Goal: Transaction & Acquisition: Purchase product/service

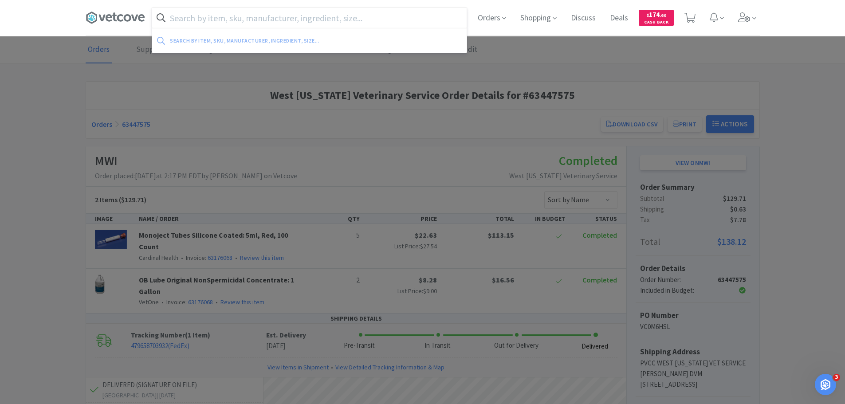
click at [210, 17] on input "text" at bounding box center [309, 18] width 315 height 20
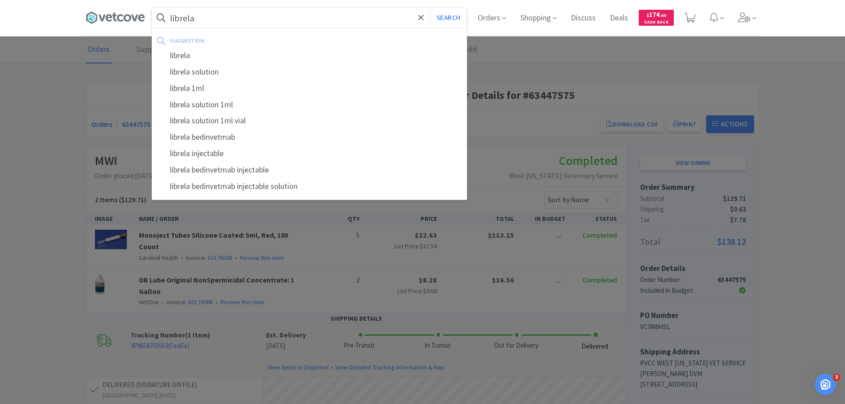
type input "librela"
click at [430, 8] on button "Search" at bounding box center [448, 18] width 37 height 20
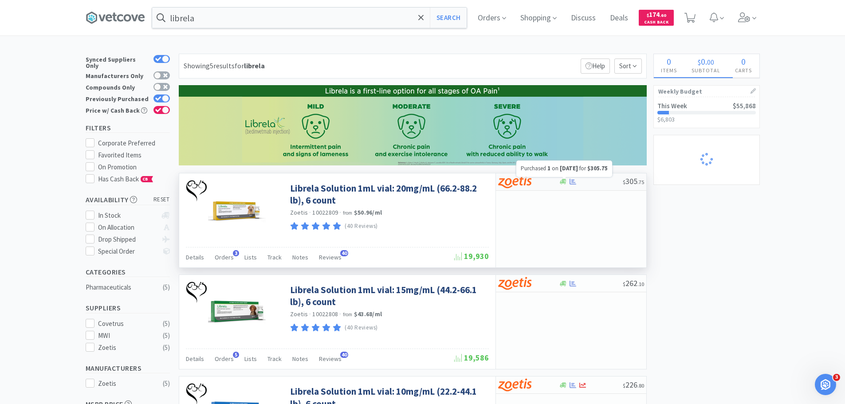
click at [574, 183] on icon at bounding box center [573, 182] width 7 height 6
select select "1"
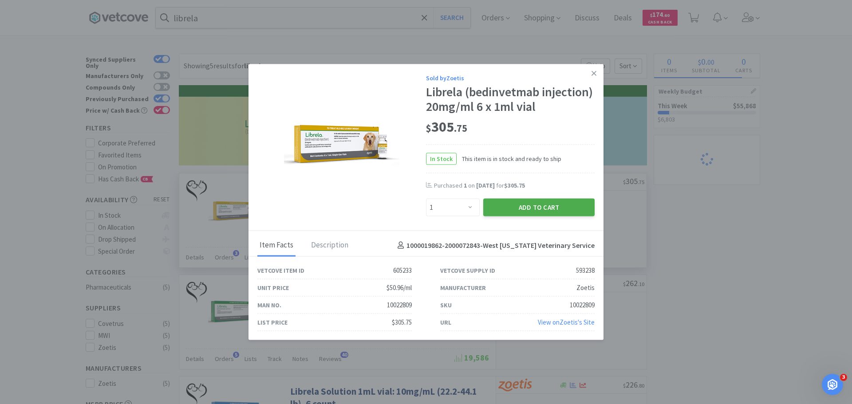
click at [562, 206] on button "Add to Cart" at bounding box center [538, 208] width 111 height 18
select select "1"
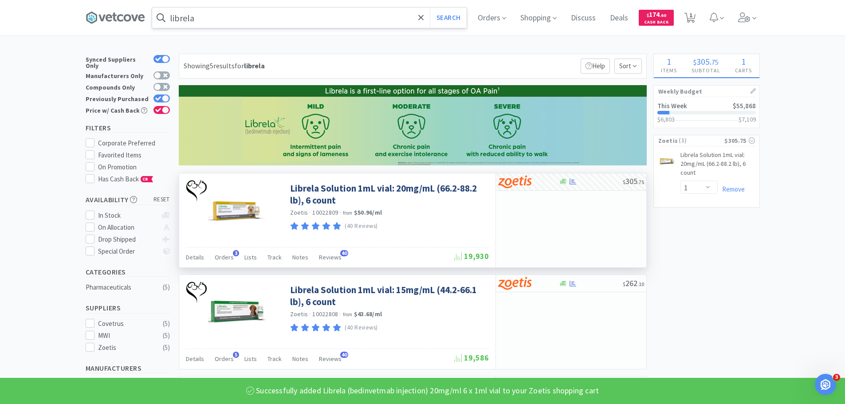
click at [209, 16] on input "librela" at bounding box center [309, 18] width 315 height 20
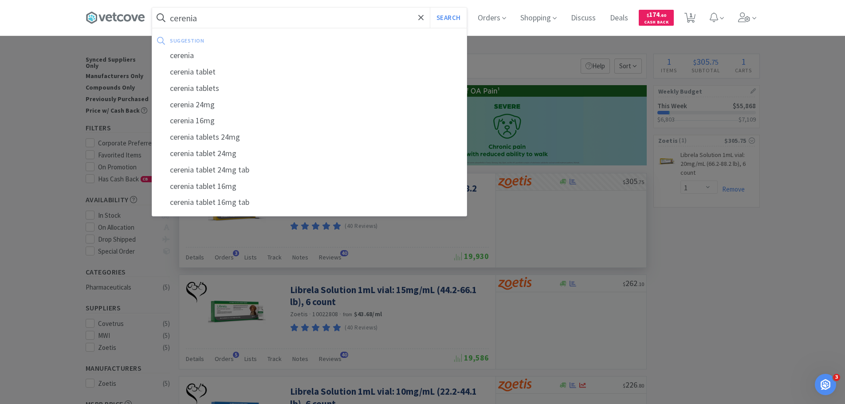
type input "cerenia"
click at [430, 8] on button "Search" at bounding box center [448, 18] width 37 height 20
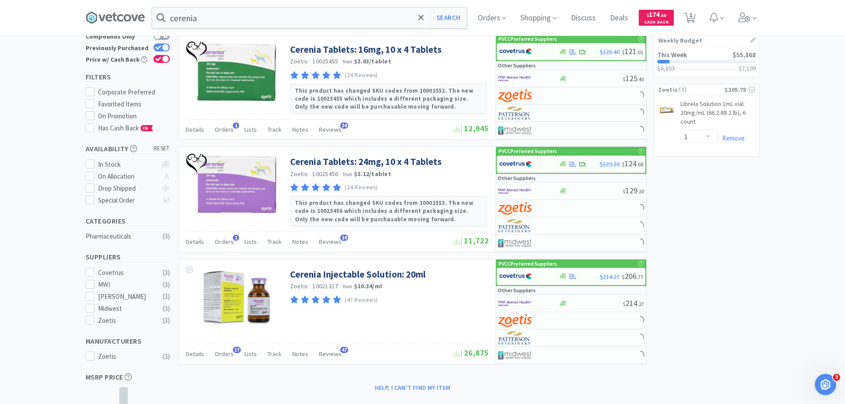
scroll to position [89, 0]
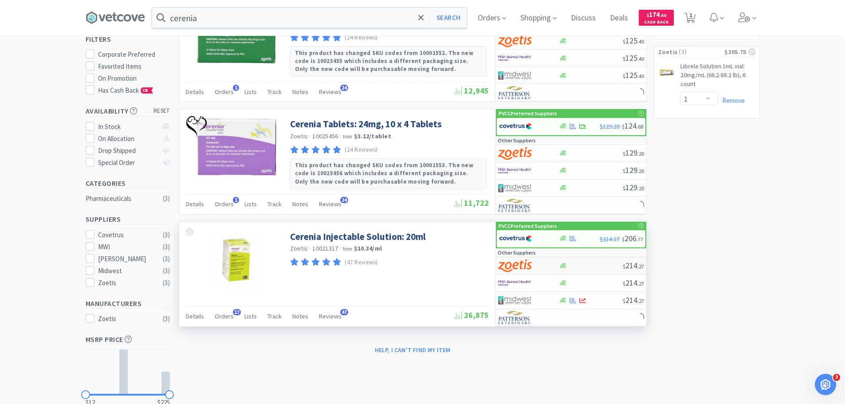
click at [545, 266] on div at bounding box center [522, 265] width 49 height 15
select select "1"
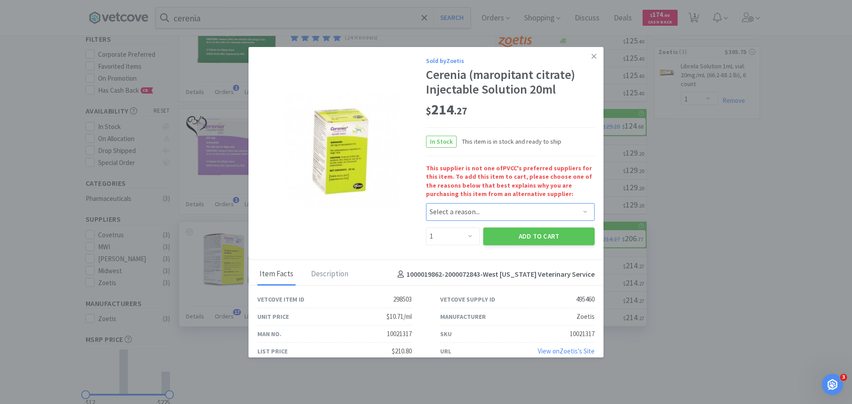
click at [461, 211] on select "Select a reason... Availability - This item is out of stock at the preferred su…" at bounding box center [510, 212] width 169 height 18
select select "shipping_minimum_2"
click at [426, 203] on select "Select a reason... Availability - This item is out of stock at the preferred su…" at bounding box center [510, 212] width 169 height 18
click at [502, 236] on button "Add to Cart" at bounding box center [538, 237] width 111 height 18
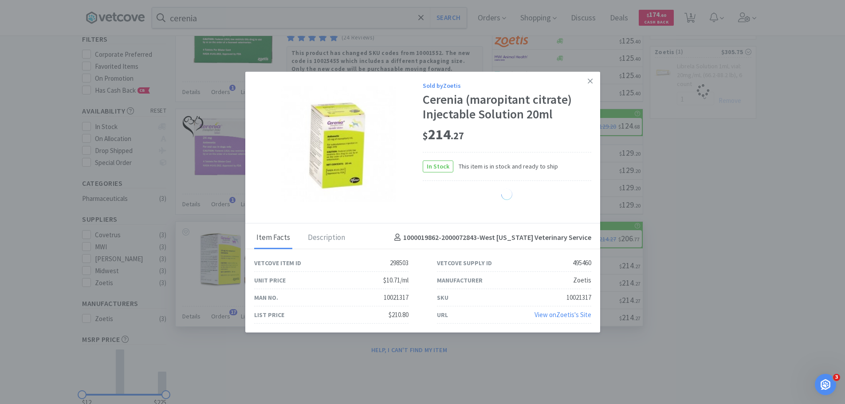
select select "1"
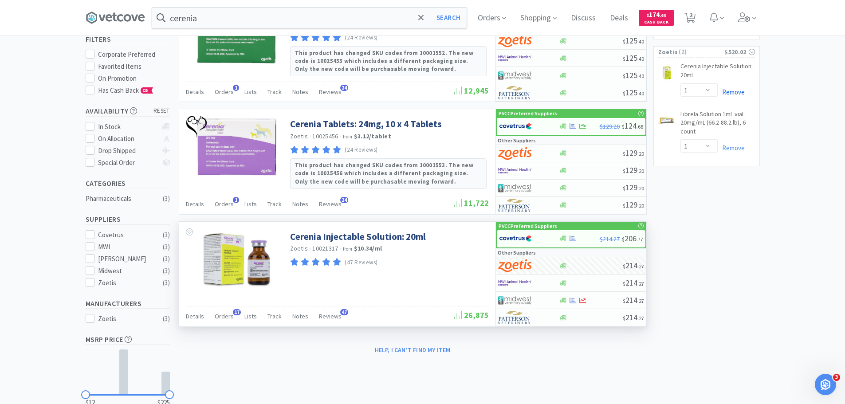
click at [732, 89] on link "Remove" at bounding box center [731, 92] width 27 height 8
select select "1"
click at [736, 133] on link "Remove" at bounding box center [731, 132] width 27 height 8
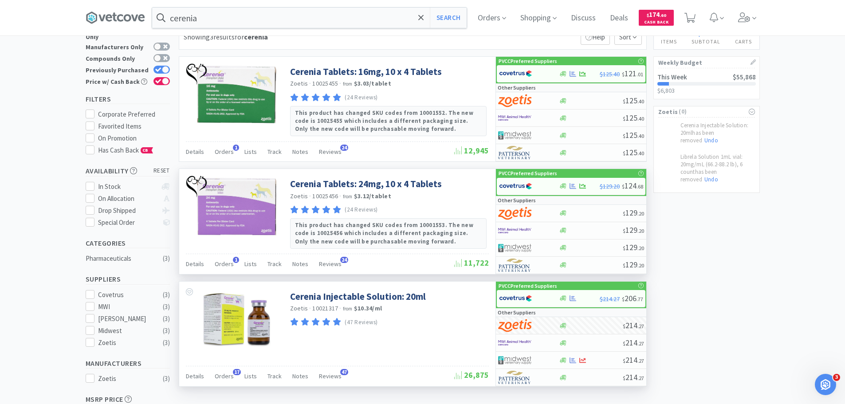
scroll to position [0, 0]
